Goal: Use online tool/utility

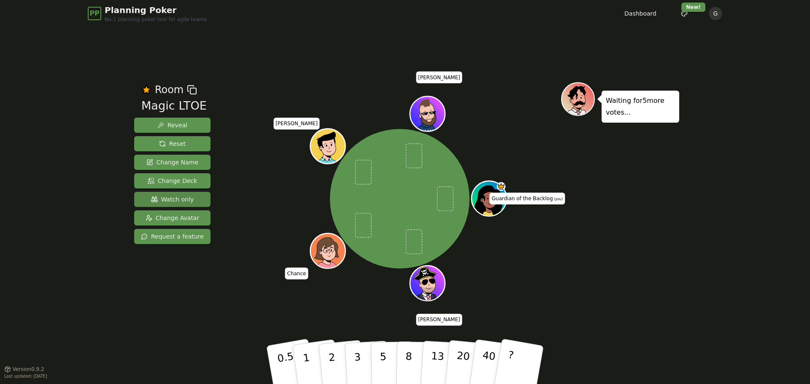
click at [171, 204] on button "Watch only" at bounding box center [172, 199] width 76 height 15
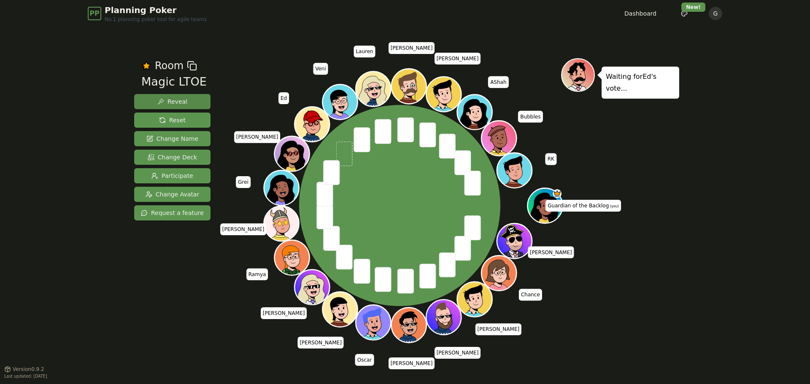
click at [192, 97] on button "Reveal" at bounding box center [172, 101] width 76 height 15
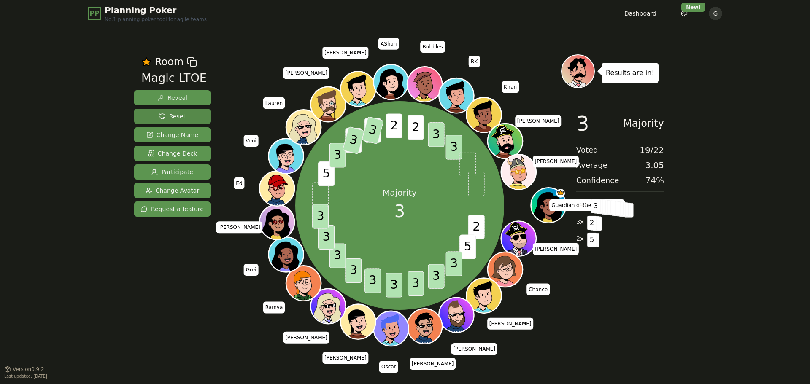
click at [174, 116] on span "Reset" at bounding box center [172, 116] width 27 height 8
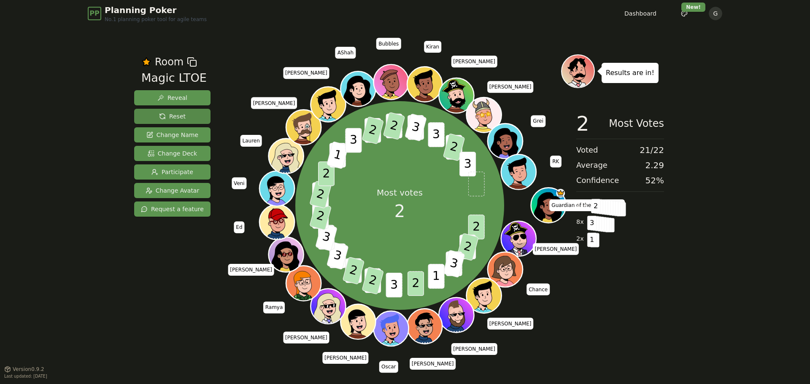
click at [193, 115] on button "Reset" at bounding box center [172, 116] width 76 height 15
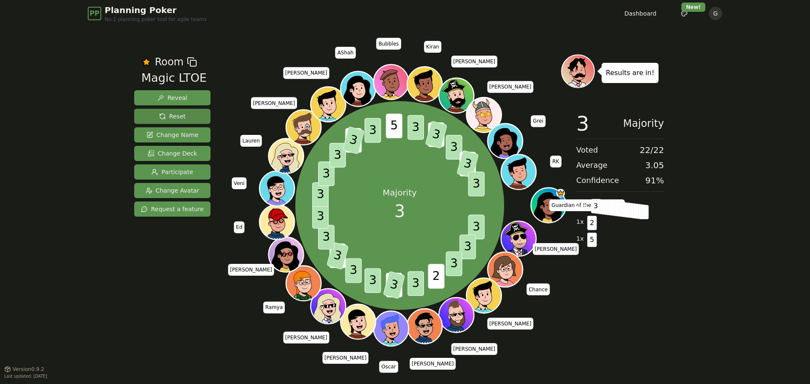
click at [181, 120] on span "Reset" at bounding box center [172, 116] width 27 height 8
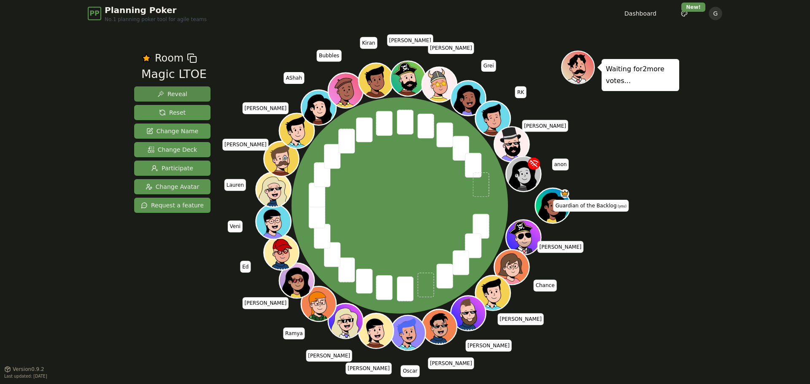
click at [193, 97] on button "Reveal" at bounding box center [172, 94] width 76 height 15
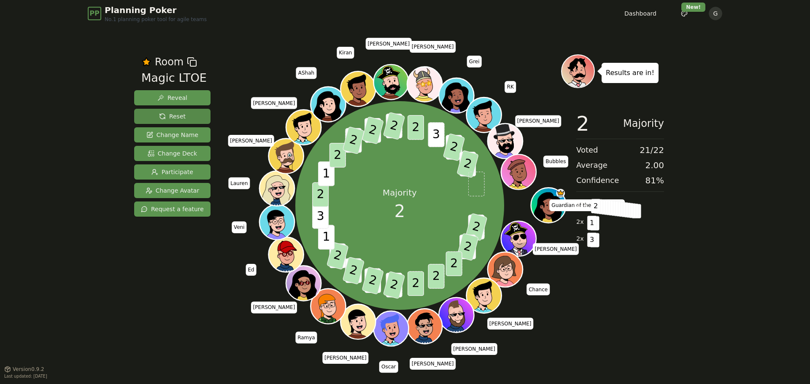
click at [183, 116] on button "Reset" at bounding box center [172, 116] width 76 height 15
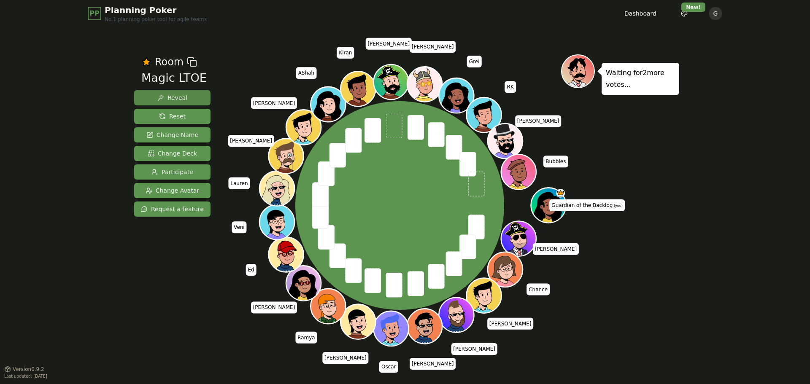
click at [173, 98] on span "Reveal" at bounding box center [172, 98] width 30 height 8
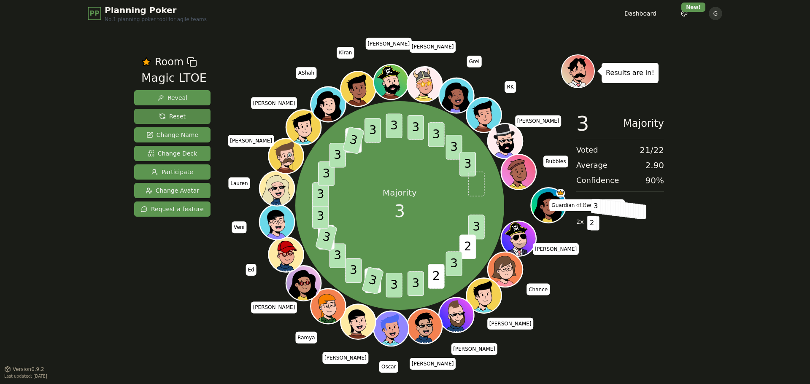
click at [172, 119] on span "Reset" at bounding box center [172, 116] width 27 height 8
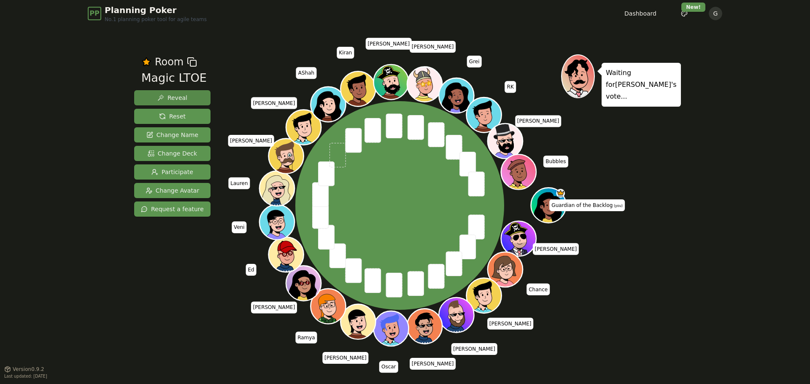
click at [195, 96] on button "Reveal" at bounding box center [172, 97] width 76 height 15
